Goal: Task Accomplishment & Management: Manage account settings

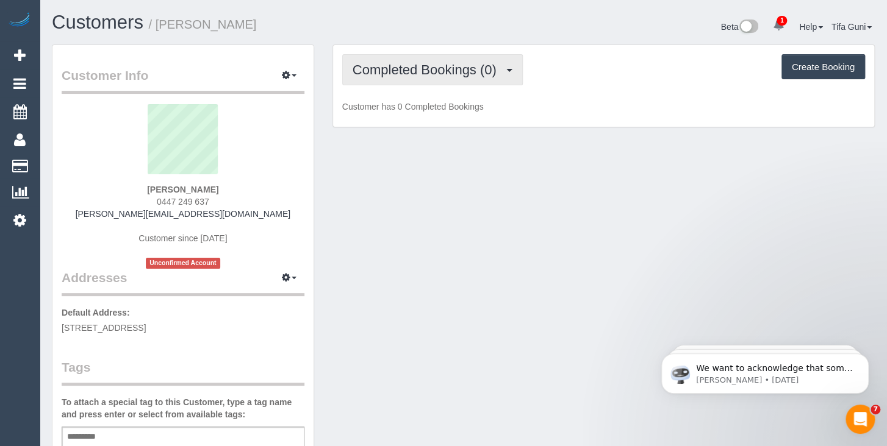
click at [476, 77] on button "Completed Bookings (0)" at bounding box center [432, 69] width 180 height 31
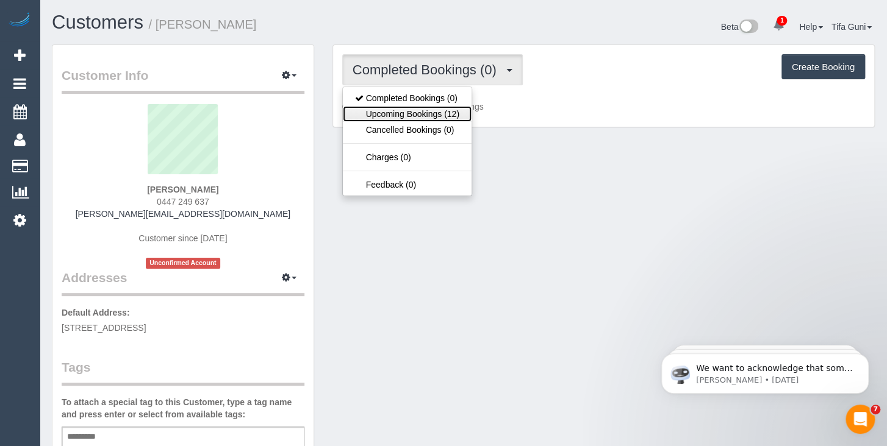
click at [441, 110] on link "Upcoming Bookings (12)" at bounding box center [407, 114] width 129 height 16
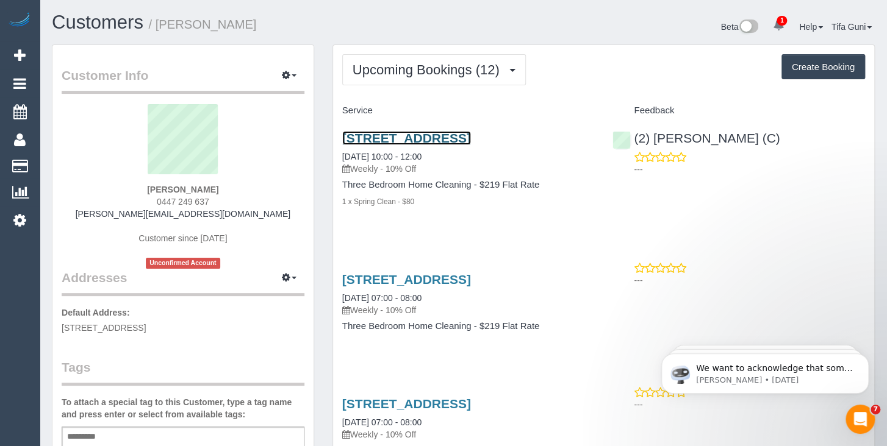
click at [413, 138] on link "3/19 Pinnacle Avenue, Ferntree Gully, VIC 3156" at bounding box center [406, 138] width 129 height 14
click at [394, 287] on link "3/19 Pinnacle Avenue, Ferntree Gully, VIC 3156" at bounding box center [406, 280] width 129 height 14
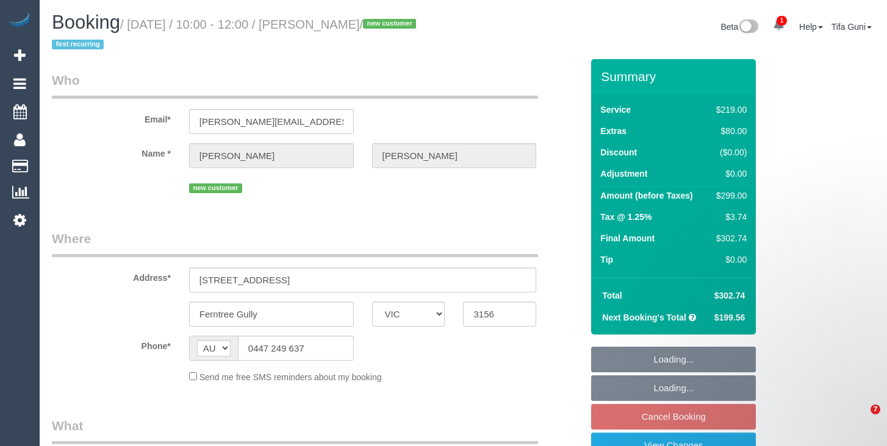
select select "VIC"
select select "object:577"
select select "string:stripe-pm_1SF7U22GScqysDRVGMEIKJbH"
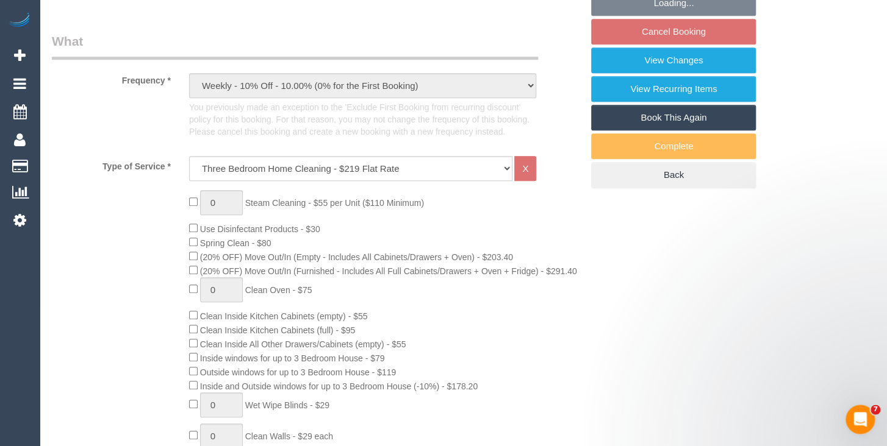
select select "number:29"
select select "number:14"
select select "number:19"
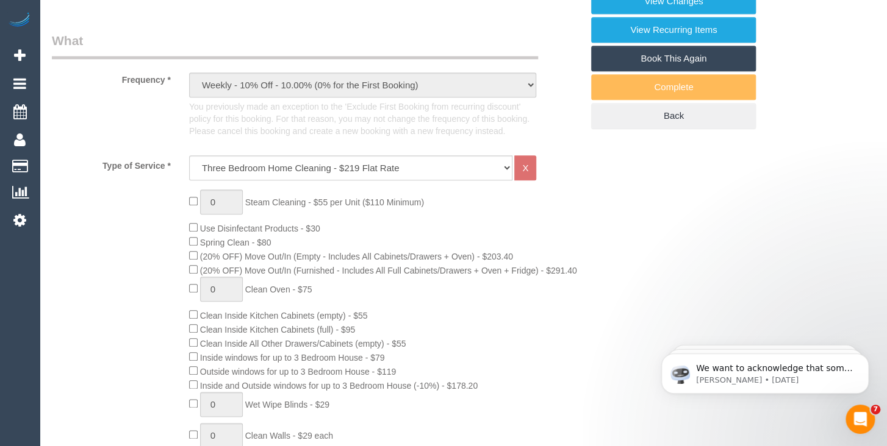
select select "object:1389"
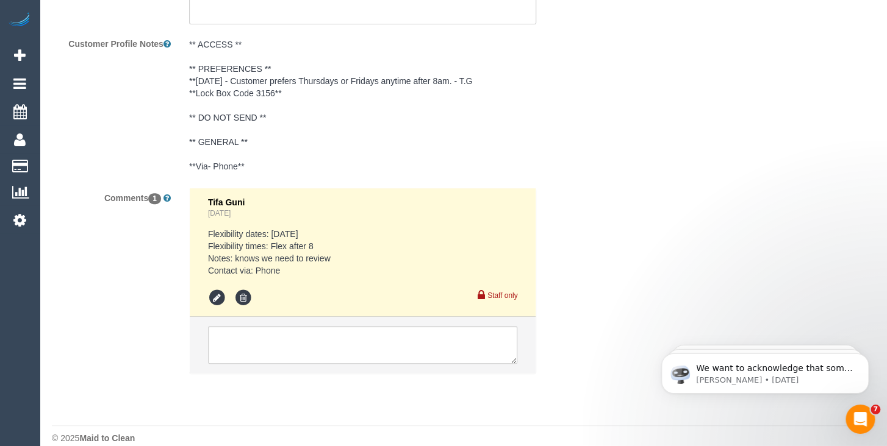
scroll to position [2402, 0]
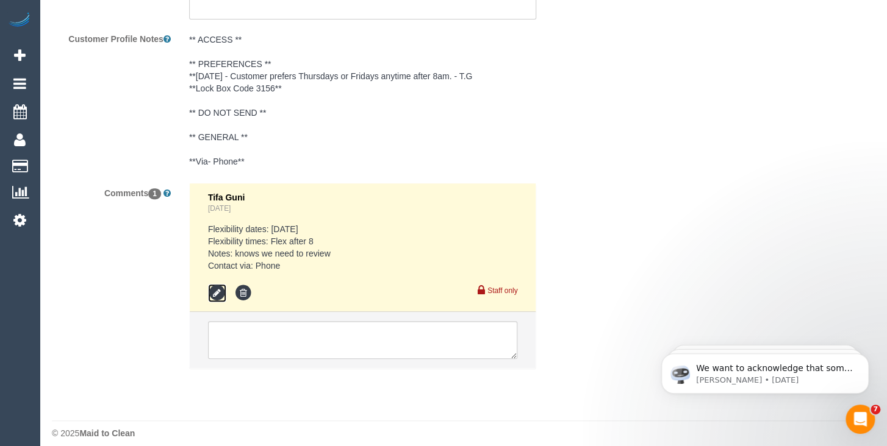
click at [215, 284] on icon at bounding box center [217, 293] width 18 height 18
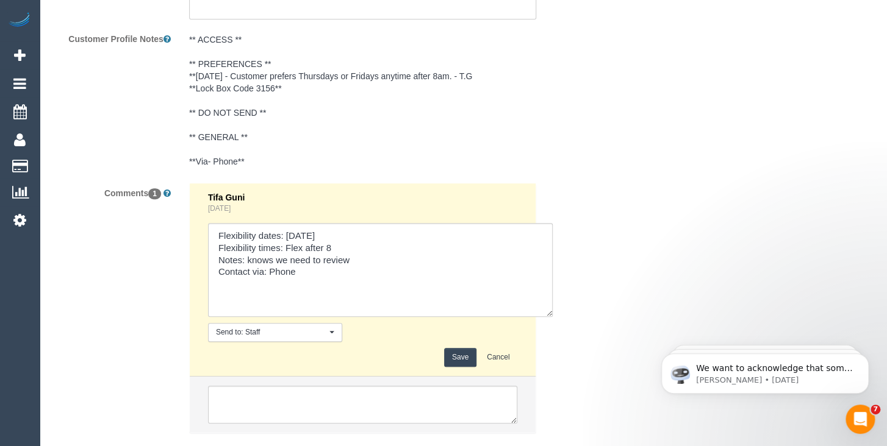
drag, startPoint x: 512, startPoint y: 248, endPoint x: 551, endPoint y: 313, distance: 75.7
click at [551, 313] on textarea at bounding box center [380, 270] width 345 height 94
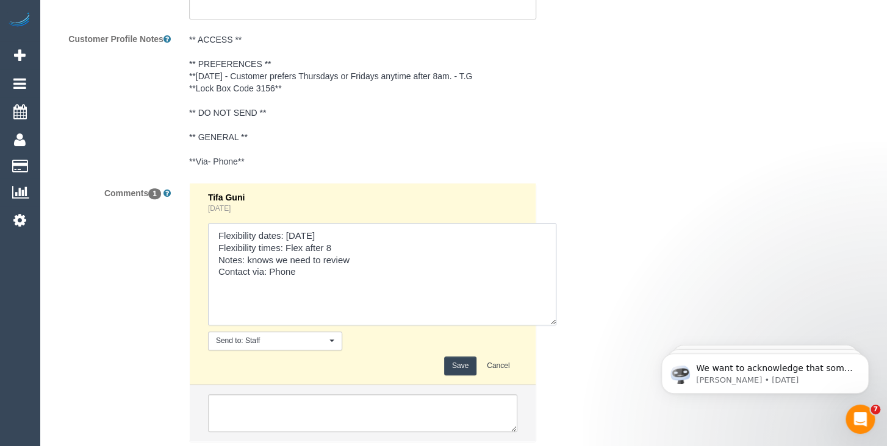
drag, startPoint x: 311, startPoint y: 254, endPoint x: 248, endPoint y: 250, distance: 63.5
click at [248, 250] on textarea at bounding box center [382, 274] width 348 height 102
type textarea "Flexibility dates: Saturday Flexibility times: Flex after 8 Notes: Next service…"
click at [457, 357] on button "Save" at bounding box center [460, 366] width 32 height 19
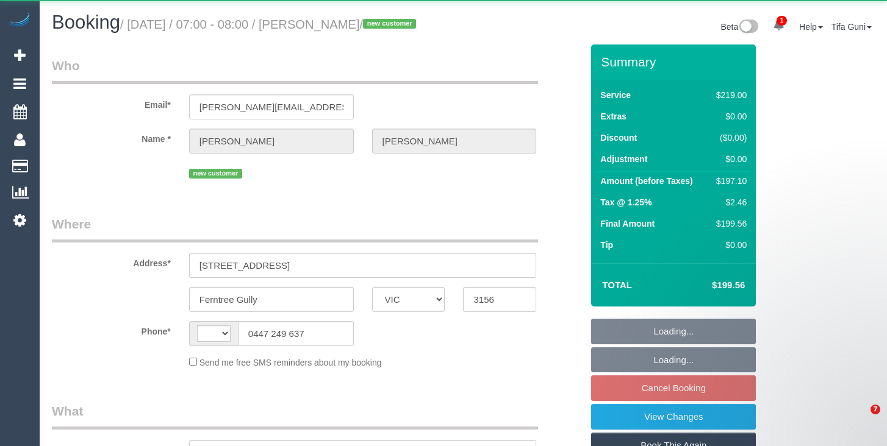
select select "VIC"
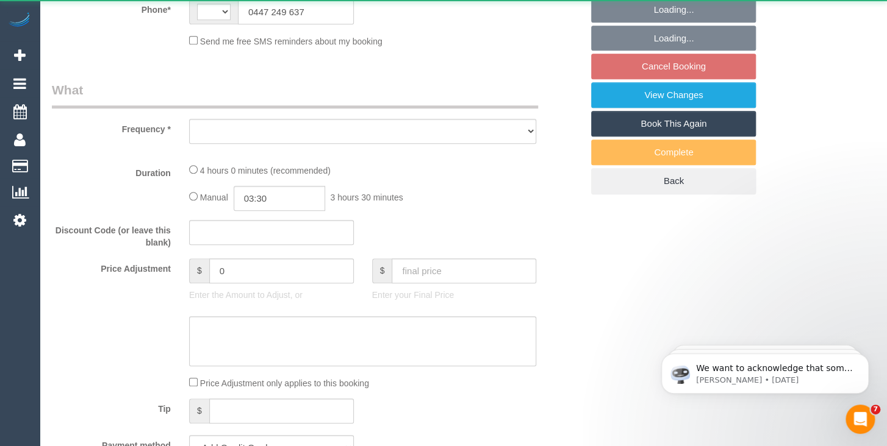
select select "spot1"
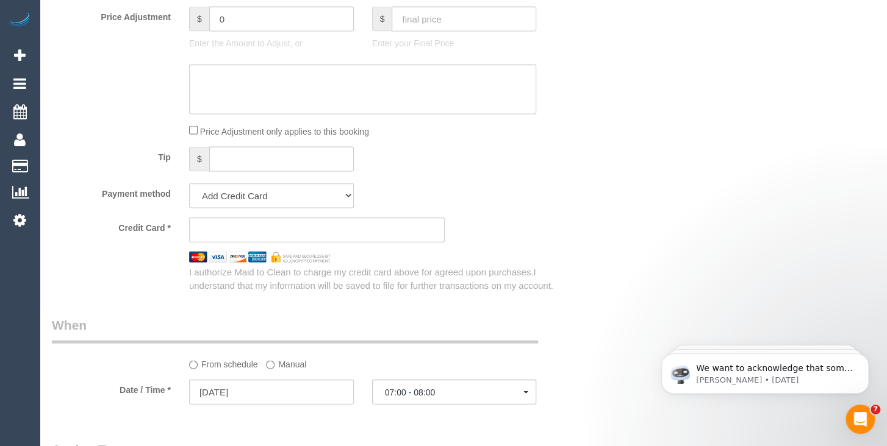
select select "object:1214"
select select "string:AU"
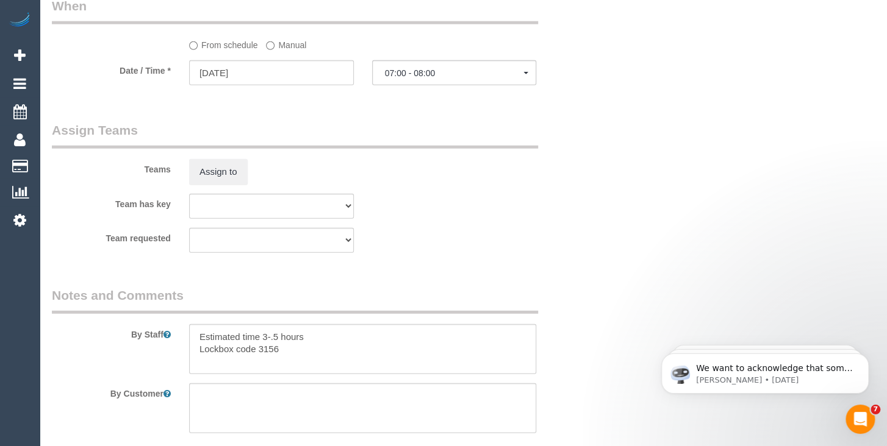
select select "number:29"
select select "number:14"
select select "number:19"
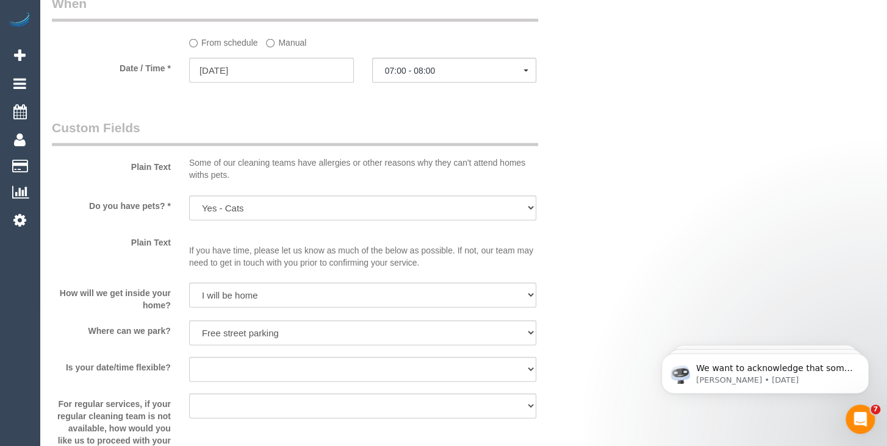
select select "string:stripe-pm_1SF7U22GScqysDRVGMEIKJbH"
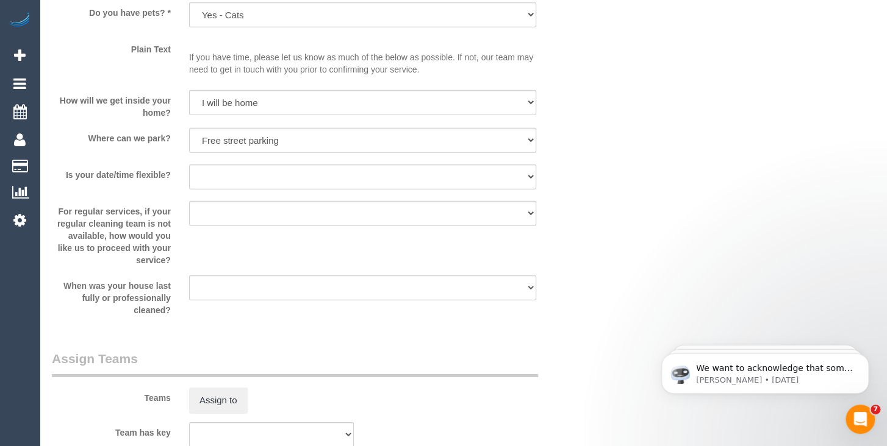
select select "spot22"
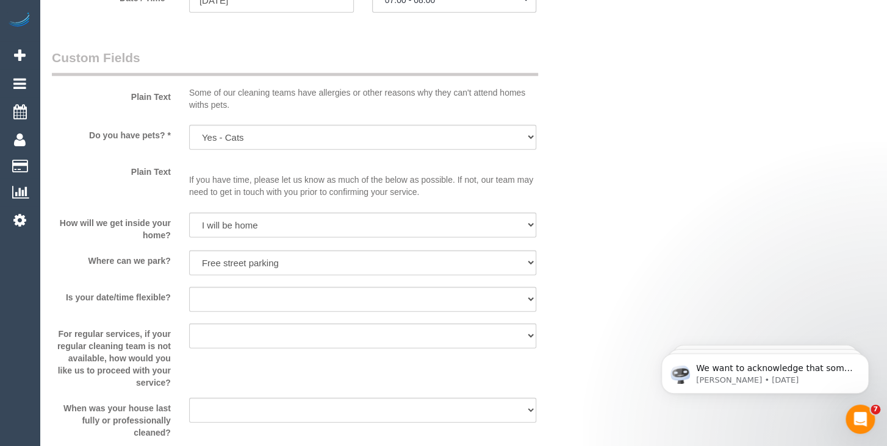
scroll to position [1271, 0]
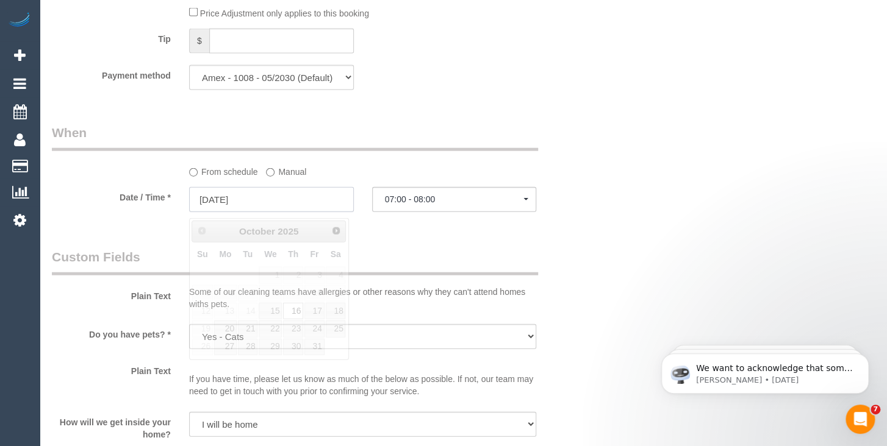
click at [271, 198] on input "[DATE]" at bounding box center [271, 199] width 165 height 25
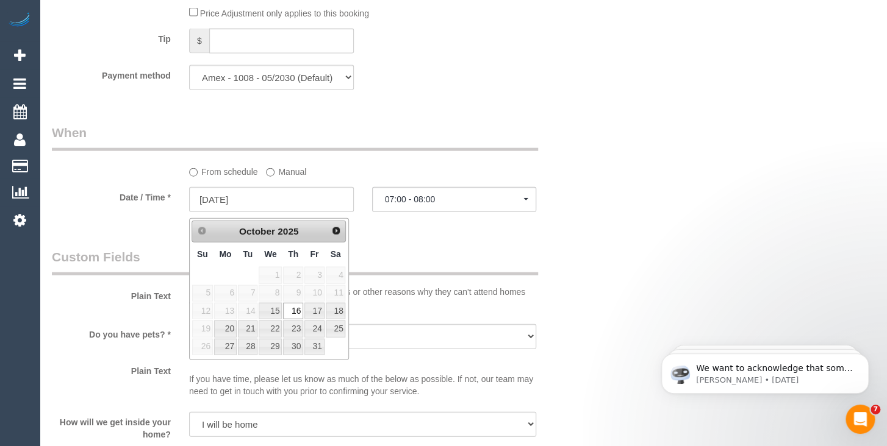
click at [404, 248] on div "Who Email* [PERSON_NAME][EMAIL_ADDRESS][DOMAIN_NAME] Name * [PERSON_NAME] new c…" at bounding box center [317, 85] width 548 height 2624
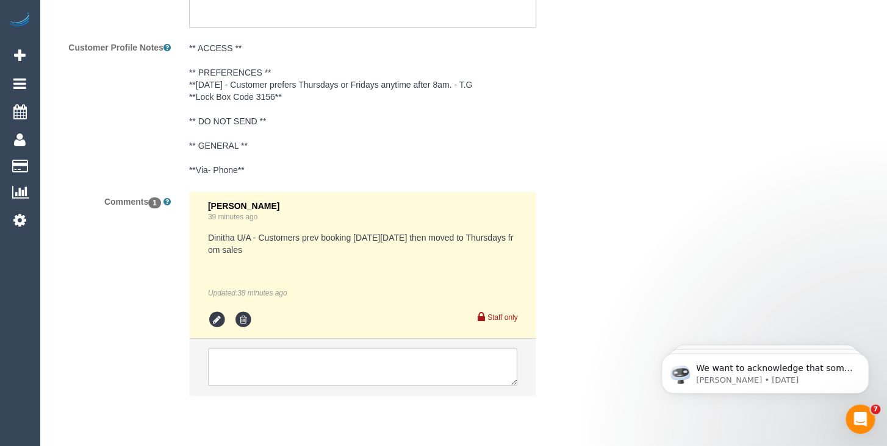
scroll to position [2269, 0]
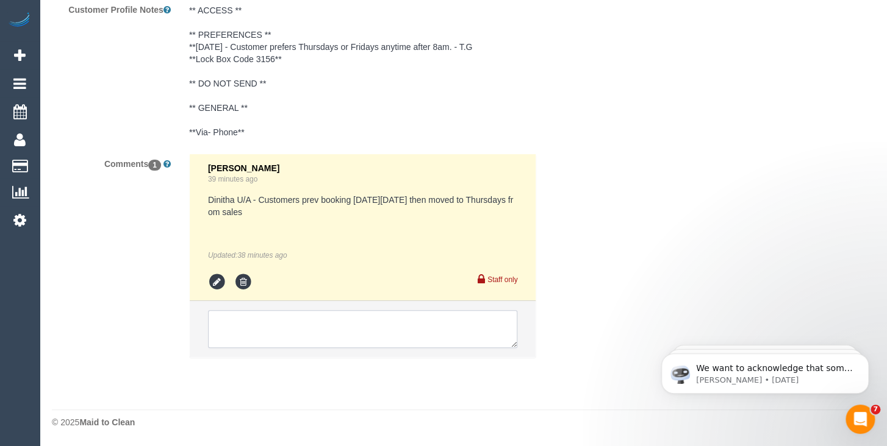
click at [262, 313] on textarea at bounding box center [363, 329] width 310 height 38
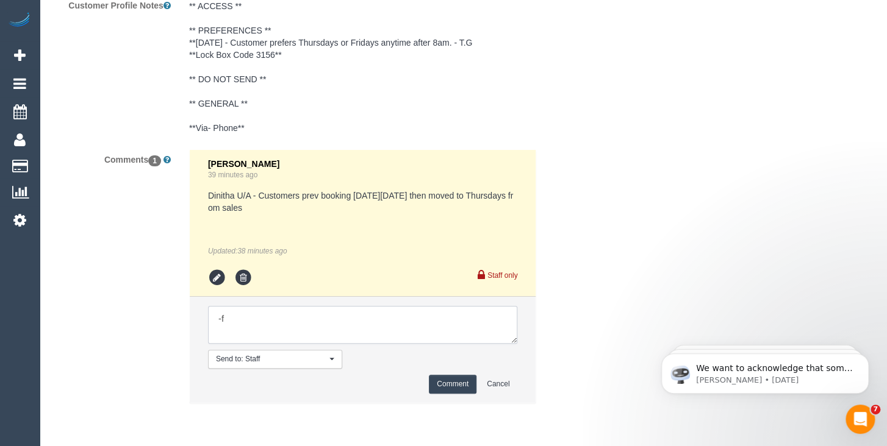
type textarea "-"
paste textarea "Flexibility dates: Flexibility times: Notes: knows we need to review Contact vi…"
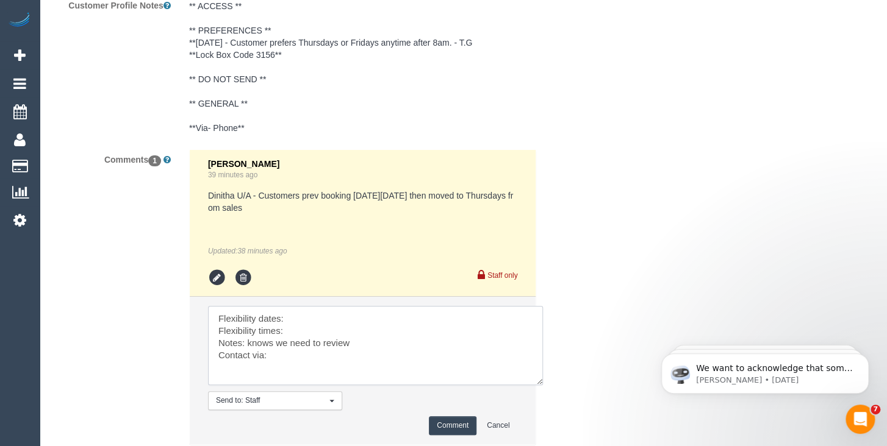
scroll to position [0, 0]
drag, startPoint x: 525, startPoint y: 365, endPoint x: 546, endPoint y: 400, distance: 41.0
click at [543, 385] on textarea at bounding box center [375, 345] width 335 height 79
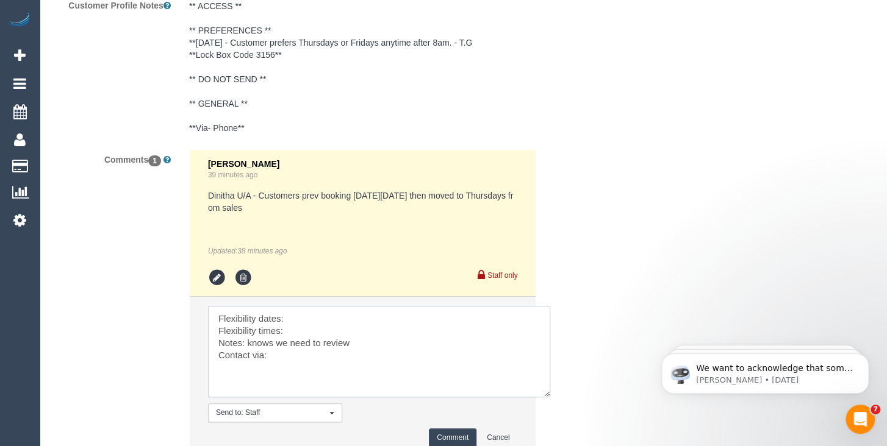
click at [308, 323] on textarea at bounding box center [379, 351] width 342 height 91
click at [292, 334] on textarea at bounding box center [379, 351] width 342 height 91
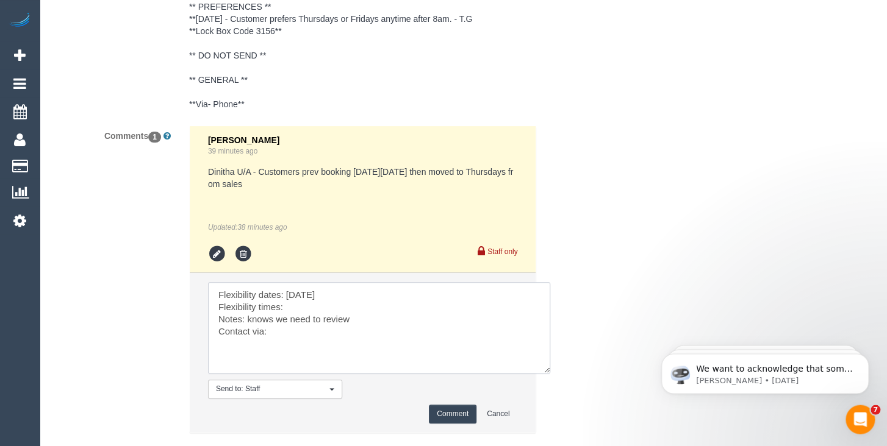
scroll to position [2334, 0]
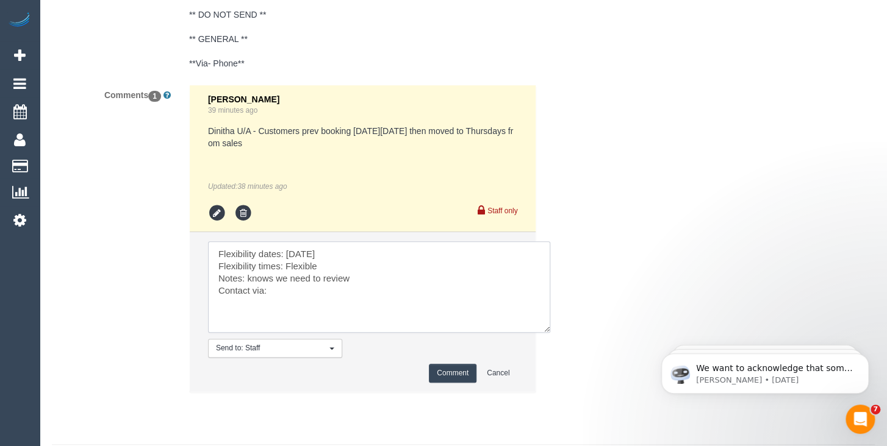
drag, startPoint x: 359, startPoint y: 283, endPoint x: 247, endPoint y: 282, distance: 112.2
click at [247, 282] on textarea at bounding box center [379, 286] width 342 height 91
click at [301, 298] on textarea at bounding box center [379, 286] width 342 height 91
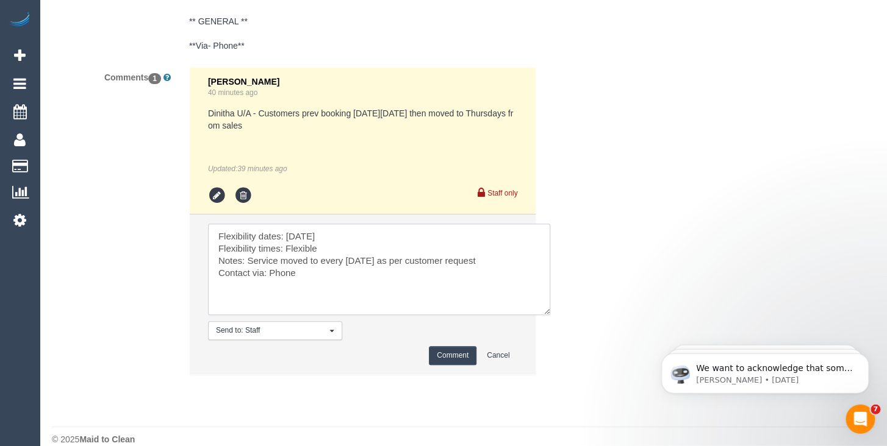
scroll to position [2373, 0]
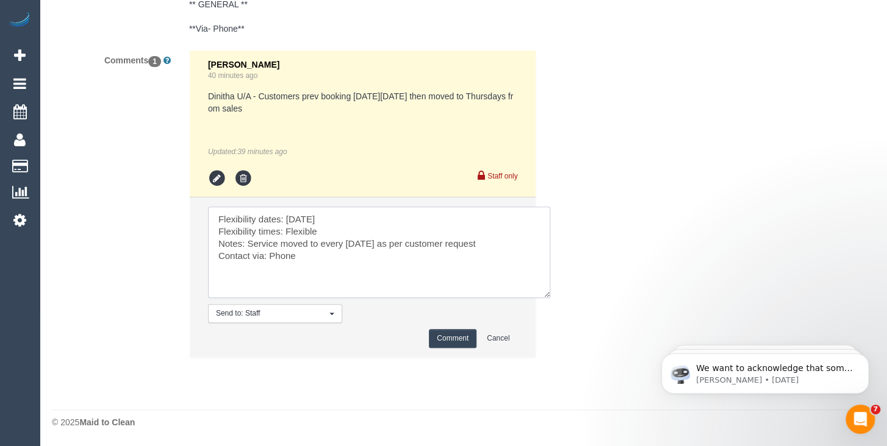
click at [345, 245] on textarea at bounding box center [379, 252] width 342 height 91
click at [314, 260] on textarea at bounding box center [379, 252] width 342 height 91
click at [511, 241] on textarea at bounding box center [379, 252] width 342 height 91
type textarea "Flexibility dates: Thursday Flexibility times: Flexible Notes: Service moved to…"
click at [453, 338] on button "Comment" at bounding box center [453, 338] width 48 height 19
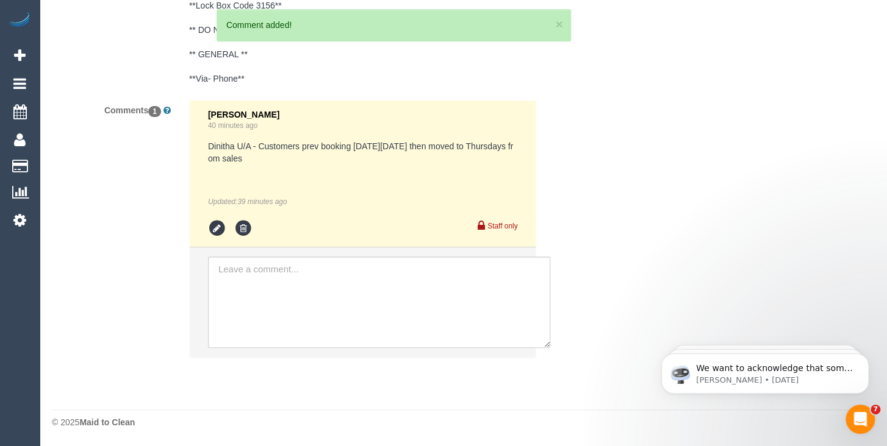
scroll to position [2323, 0]
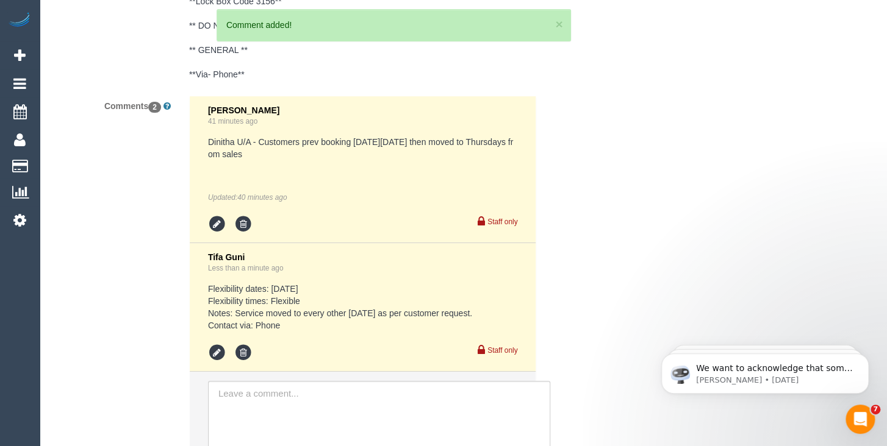
click at [484, 62] on pre "** ACCESS ** ** PREFERENCES ** **06/10/2025 - Customer prefers Thursdays or Fri…" at bounding box center [363, 13] width 348 height 134
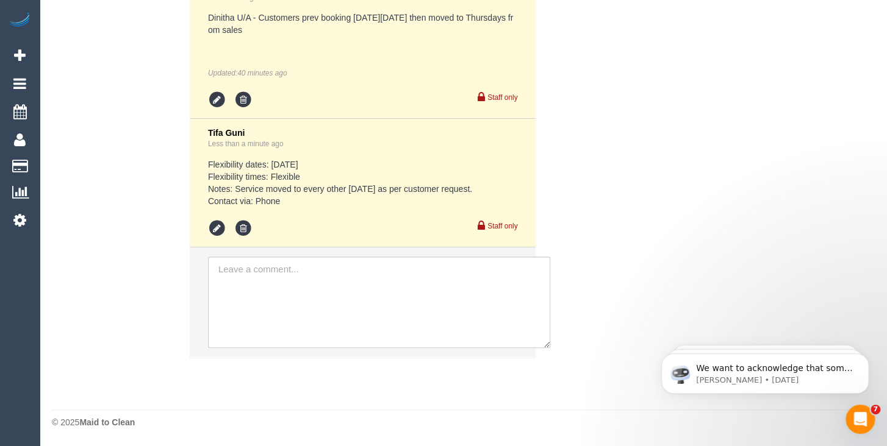
scroll to position [2119, 0]
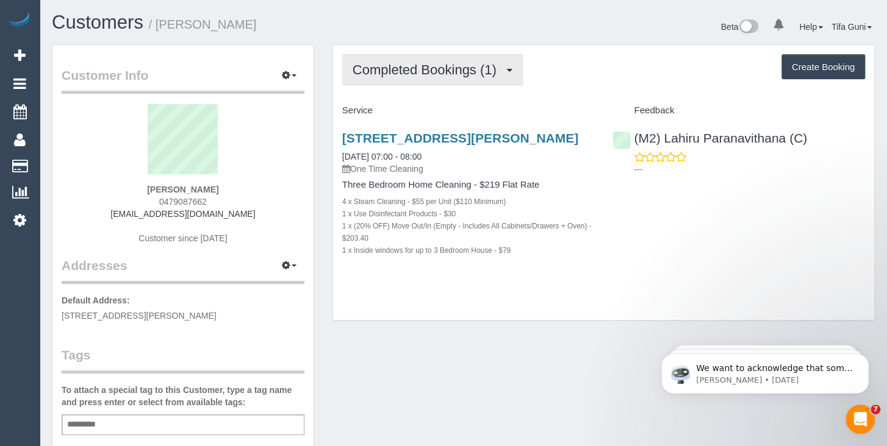
click at [462, 62] on span "Completed Bookings (1)" at bounding box center [427, 69] width 150 height 15
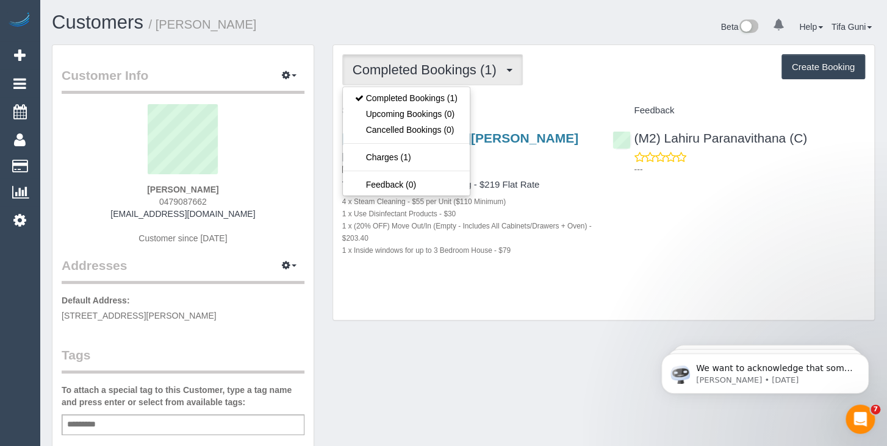
drag, startPoint x: 216, startPoint y: 199, endPoint x: 151, endPoint y: 201, distance: 64.7
click at [151, 201] on div "Regina Cao 0479087662 joshandregina98@gmail.com Customer since 2025" at bounding box center [183, 180] width 243 height 152
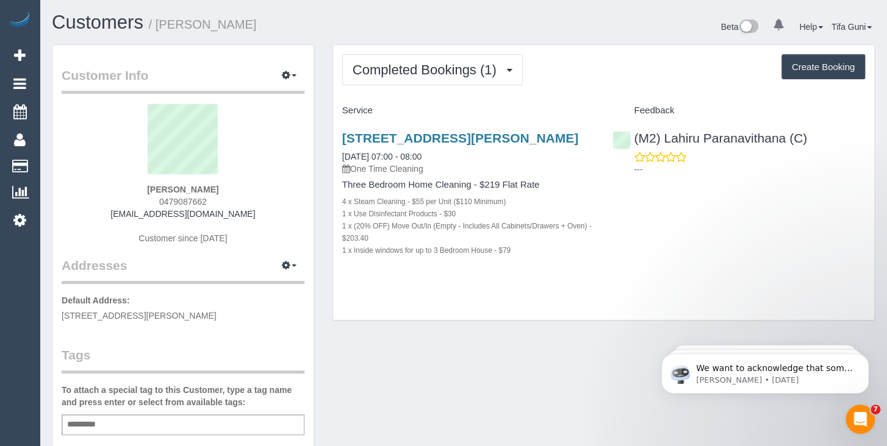
copy span "0479087662"
